Goal: Task Accomplishment & Management: Manage account settings

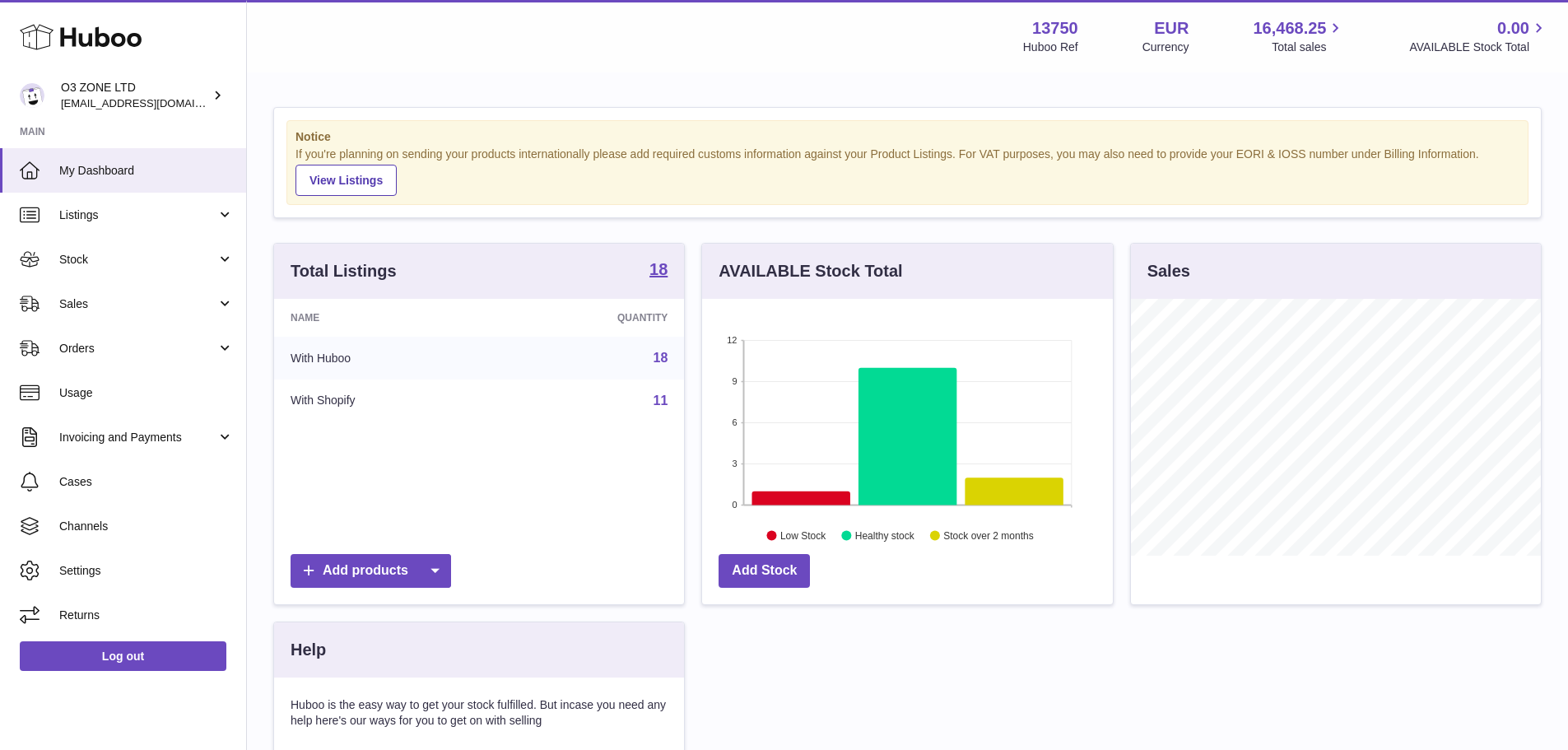
scroll to position [257, 410]
click at [74, 261] on span "Stock" at bounding box center [137, 259] width 157 height 16
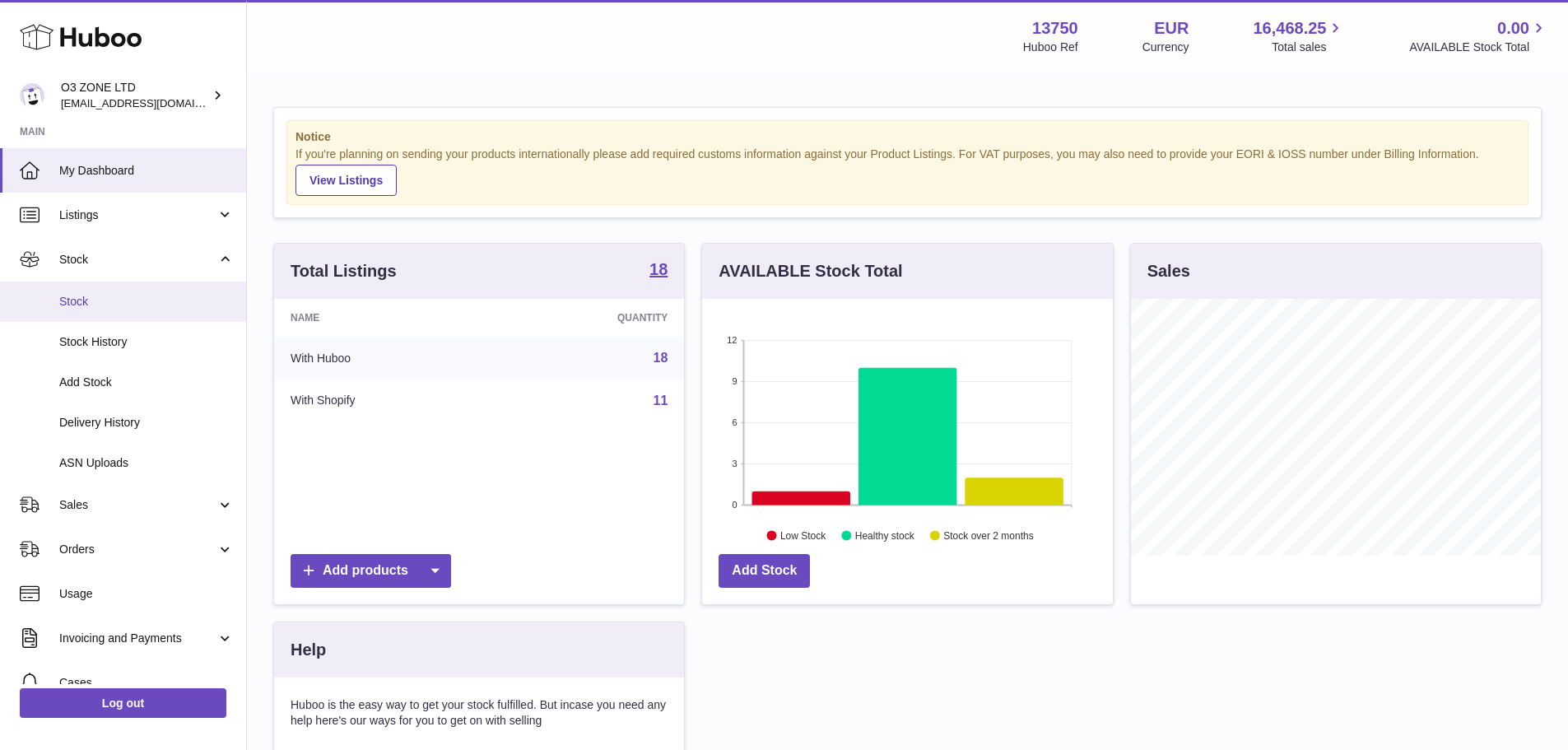
click at [81, 305] on span "Stock" at bounding box center [146, 301] width 175 height 16
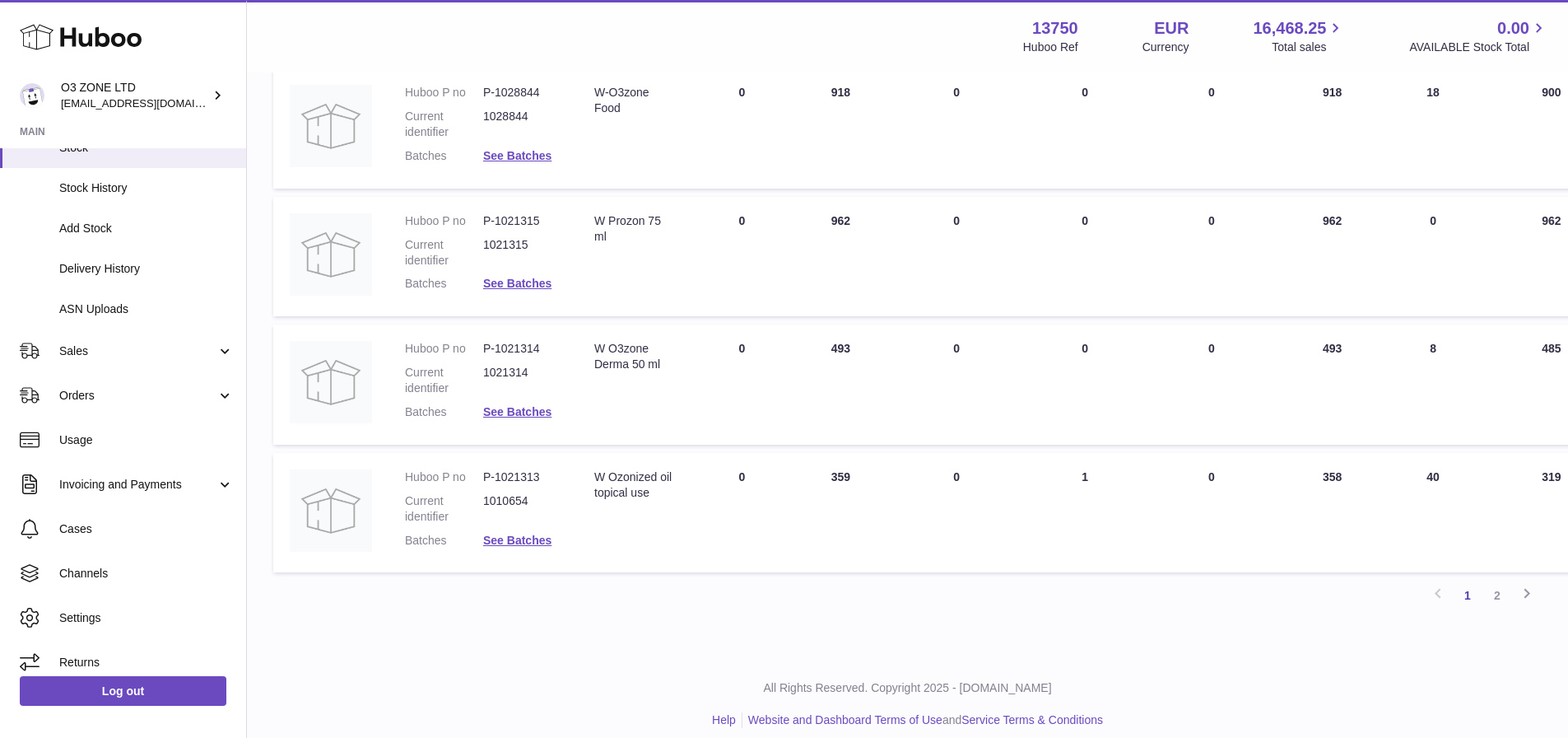
scroll to position [1041, 0]
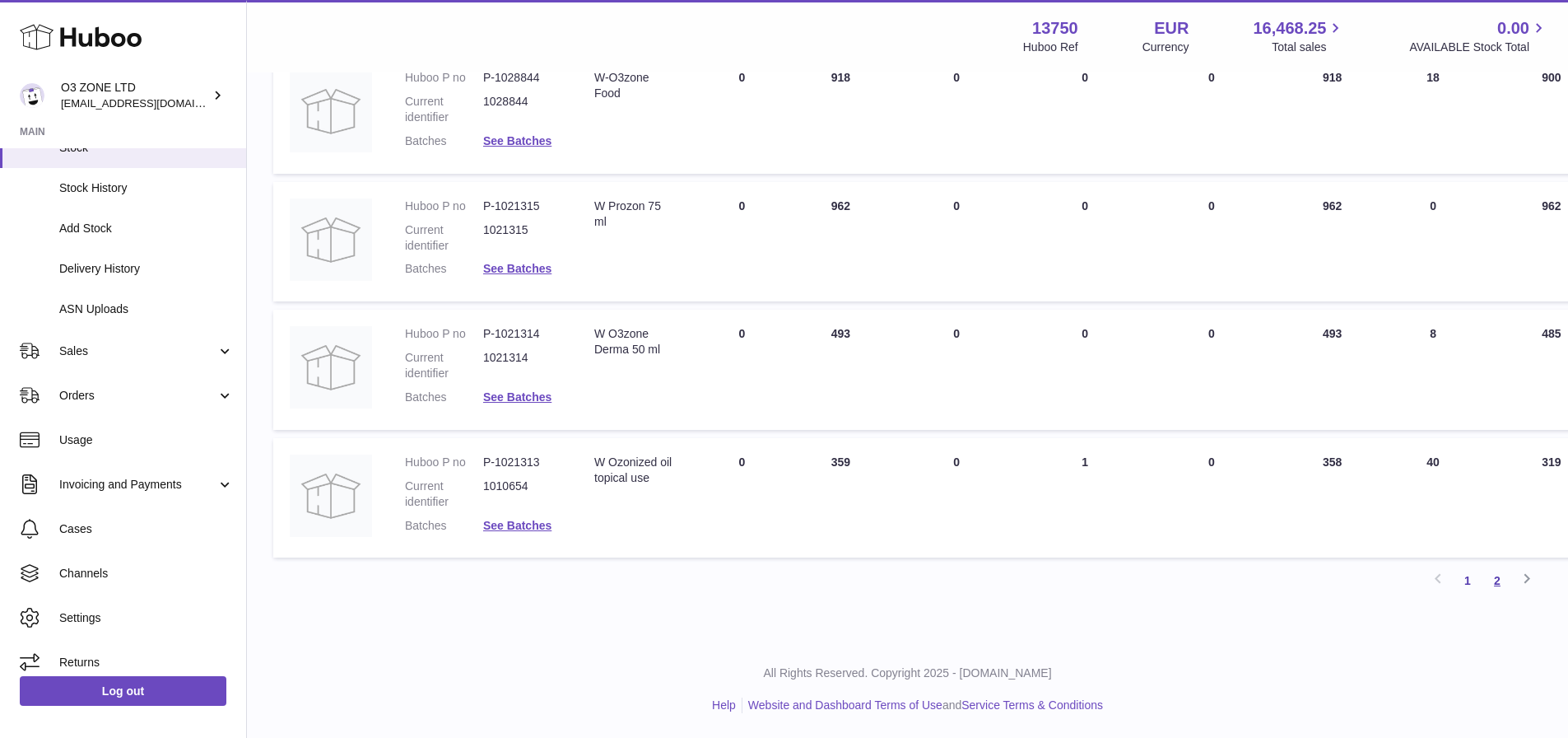
click at [1502, 584] on link "2" at bounding box center [1497, 581] width 30 height 30
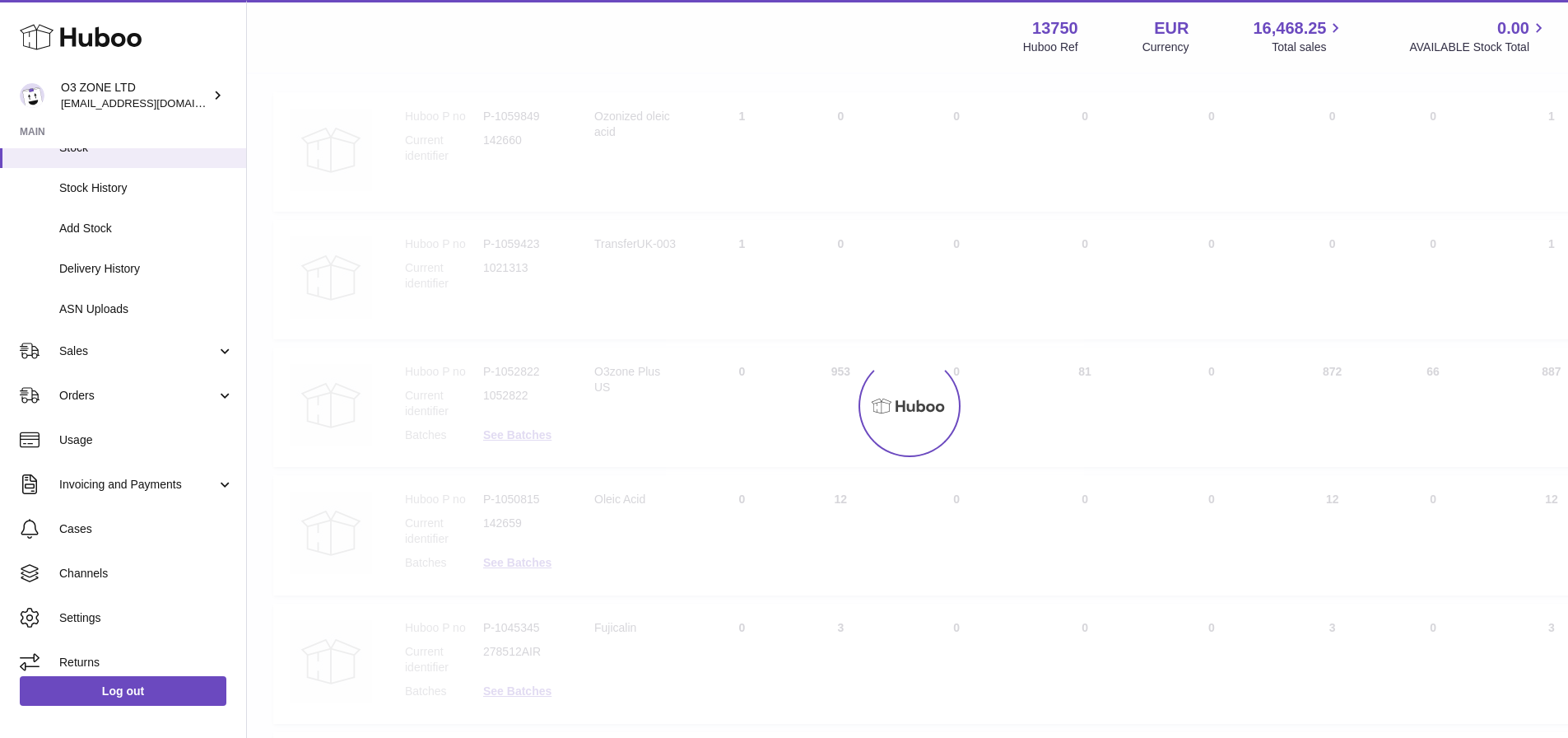
scroll to position [74, 0]
